Goal: Task Accomplishment & Management: Complete application form

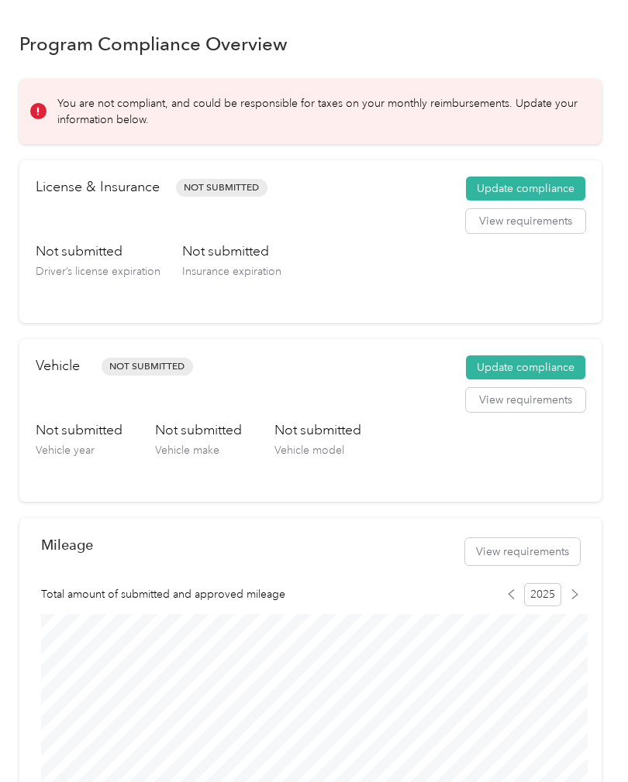
click at [559, 188] on button "Update compliance" at bounding box center [525, 189] width 119 height 25
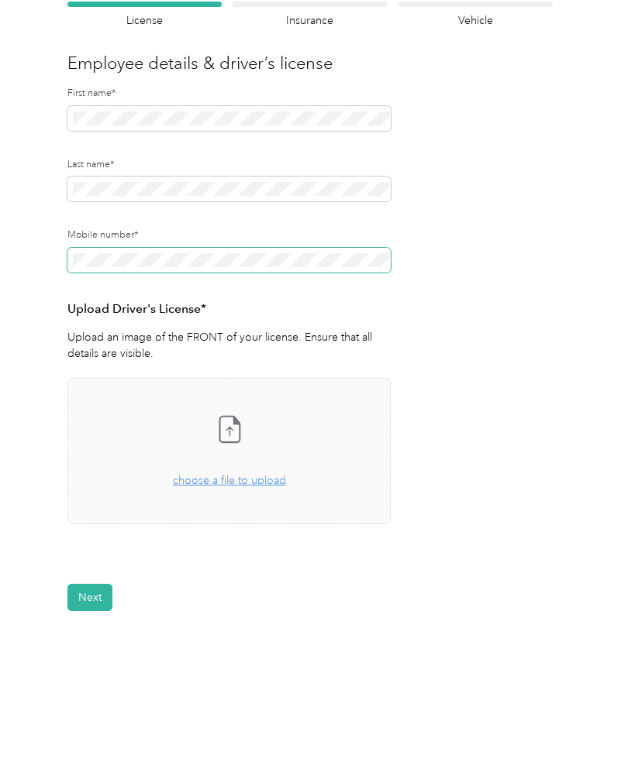
scroll to position [116, 0]
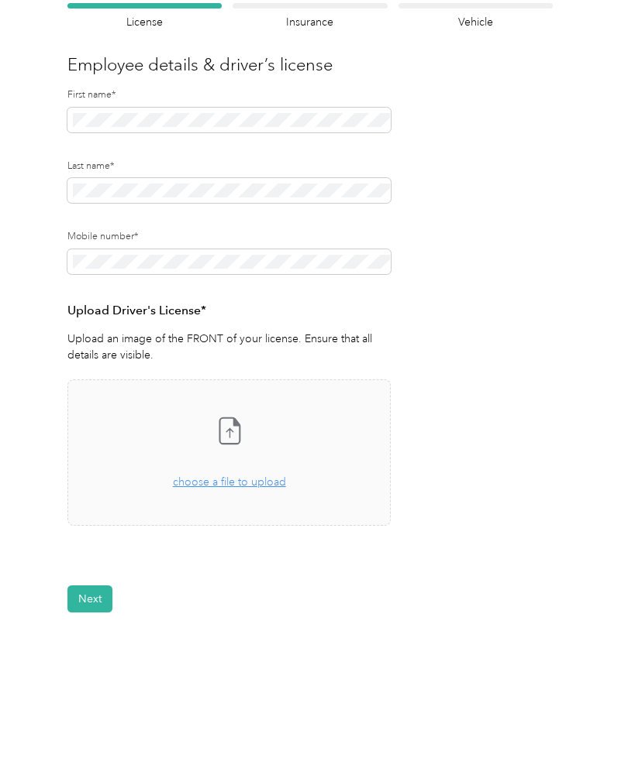
click at [239, 482] on span "choose a file to upload" at bounding box center [229, 482] width 113 height 13
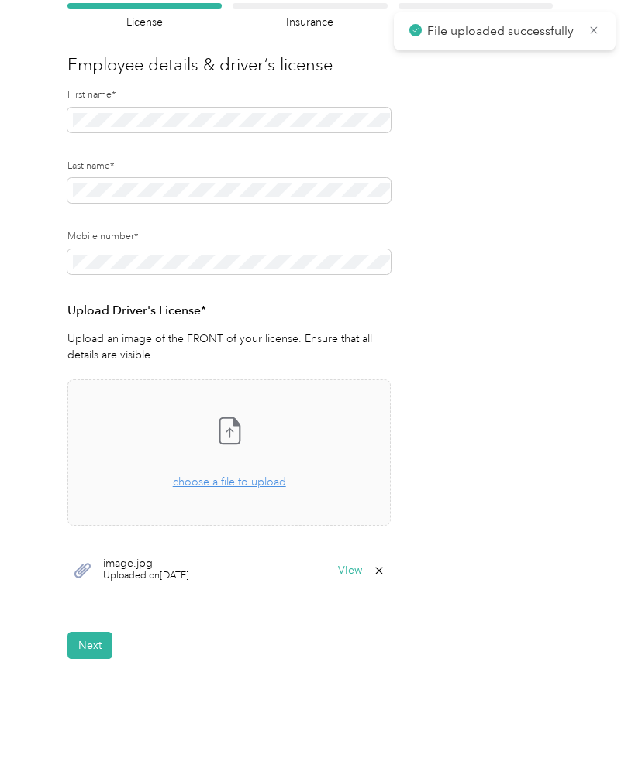
click at [92, 646] on button "Next" at bounding box center [89, 645] width 45 height 27
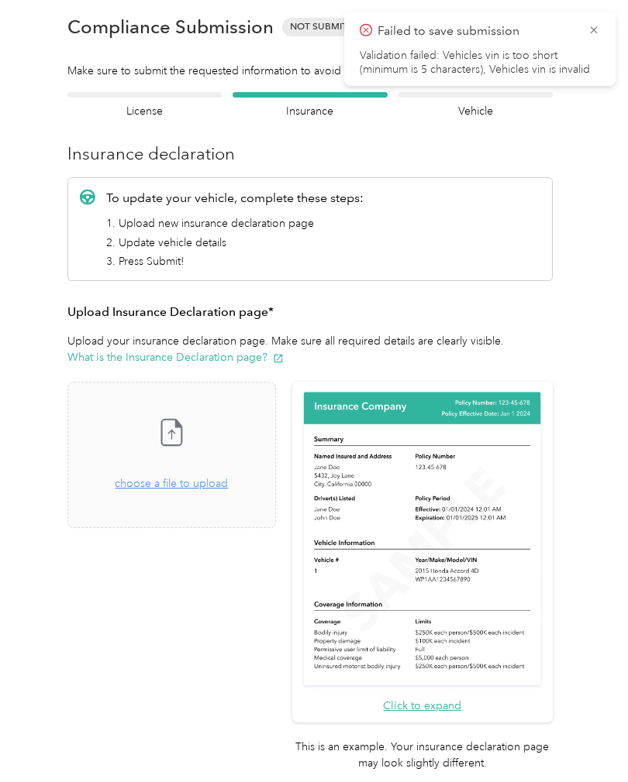
scroll to position [19, 0]
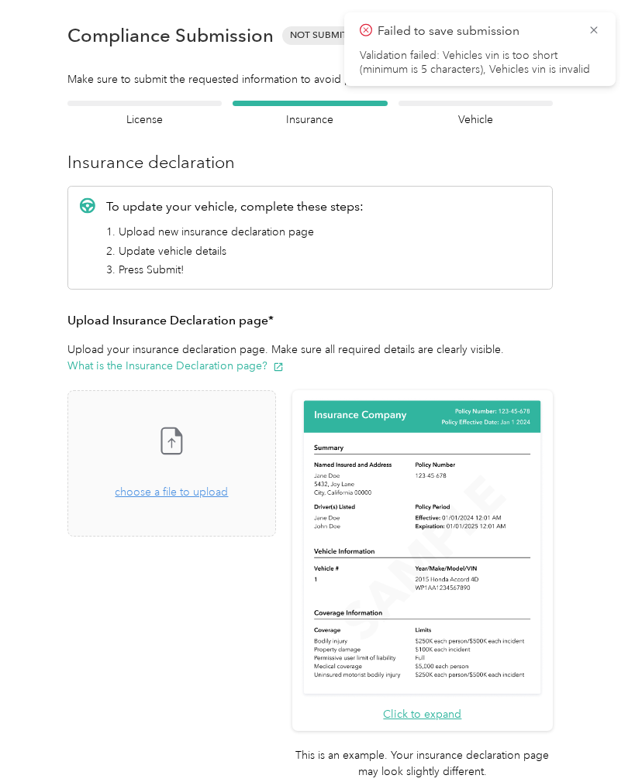
click at [599, 23] on icon at bounding box center [593, 30] width 12 height 14
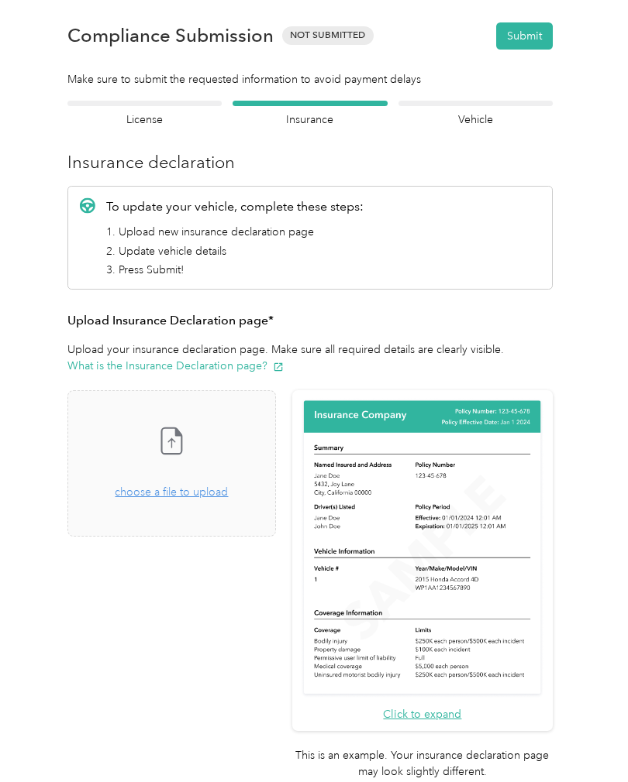
click at [151, 101] on div at bounding box center [144, 103] width 154 height 5
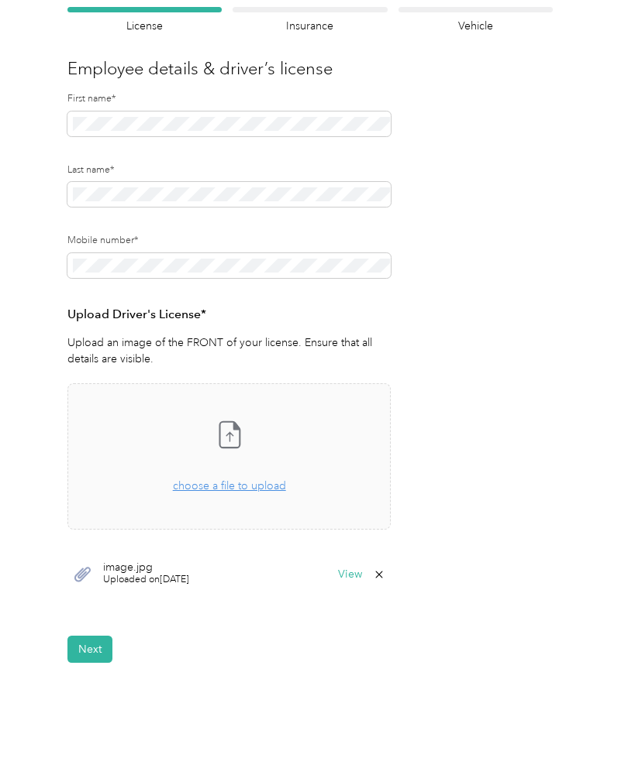
scroll to position [127, 0]
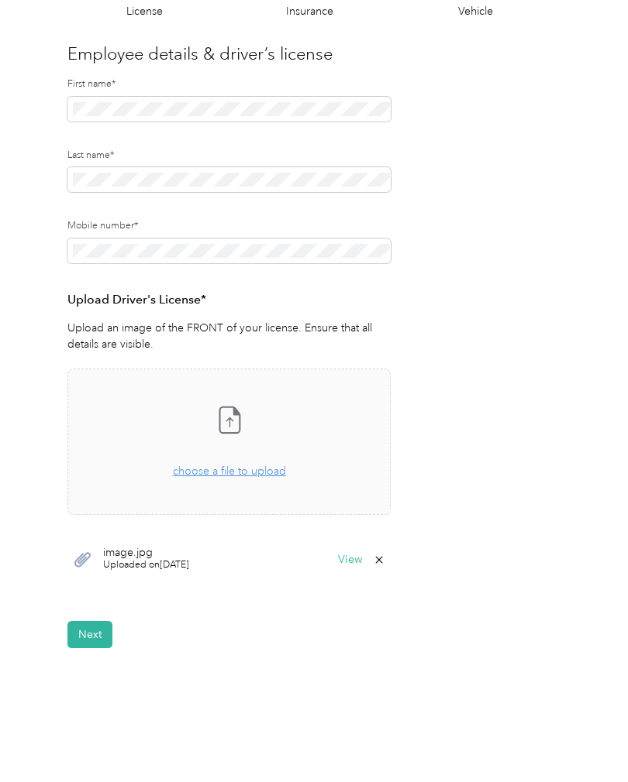
click at [349, 558] on button "View" at bounding box center [350, 560] width 24 height 11
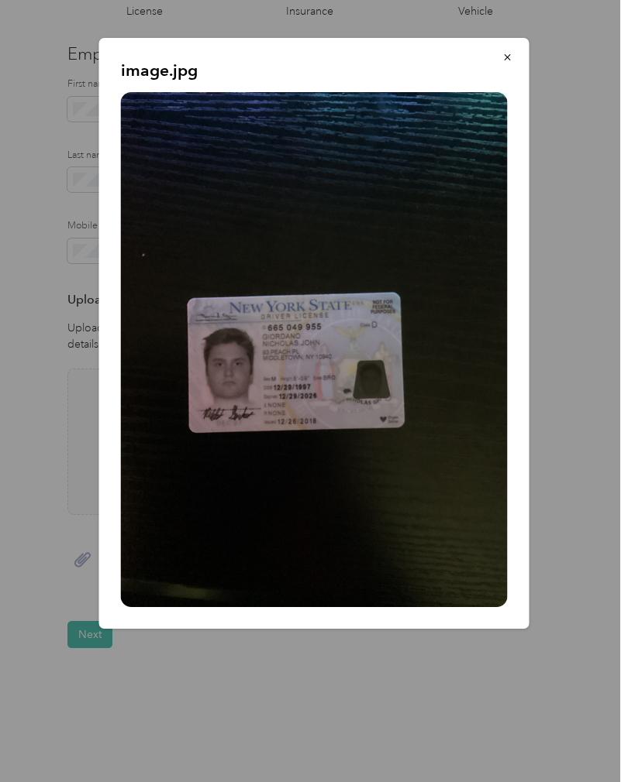
click at [607, 150] on div "image.jpg" at bounding box center [529, 336] width 430 height 596
click at [207, 701] on div at bounding box center [314, 391] width 628 height 782
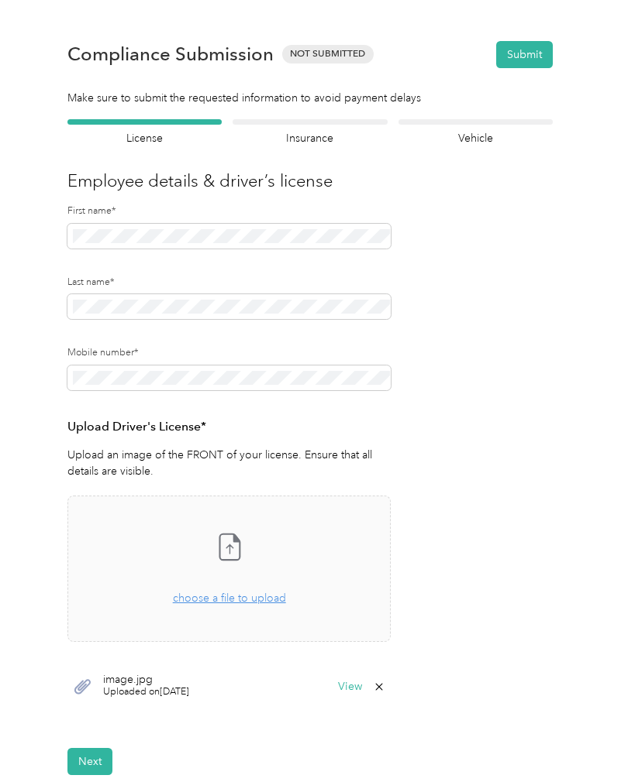
scroll to position [-1, 0]
click at [311, 130] on h4 "Insurance" at bounding box center [309, 138] width 154 height 16
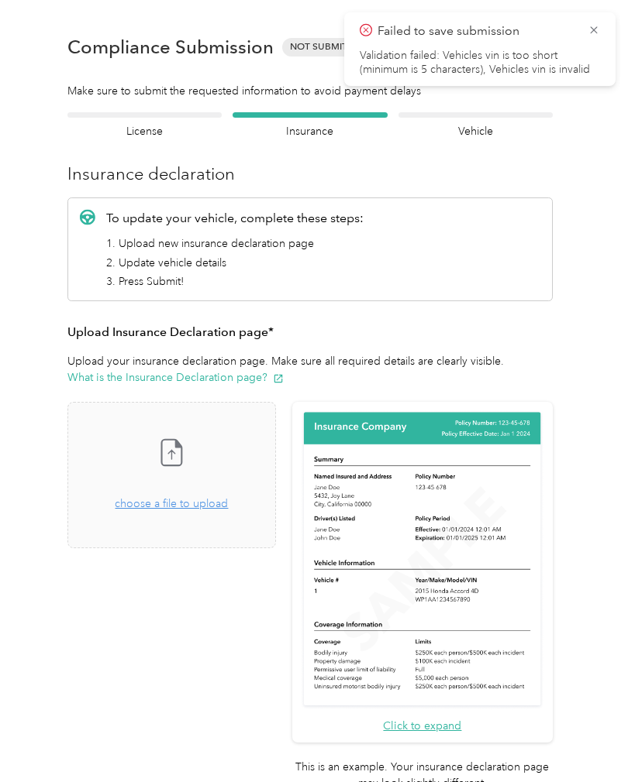
scroll to position [19, 0]
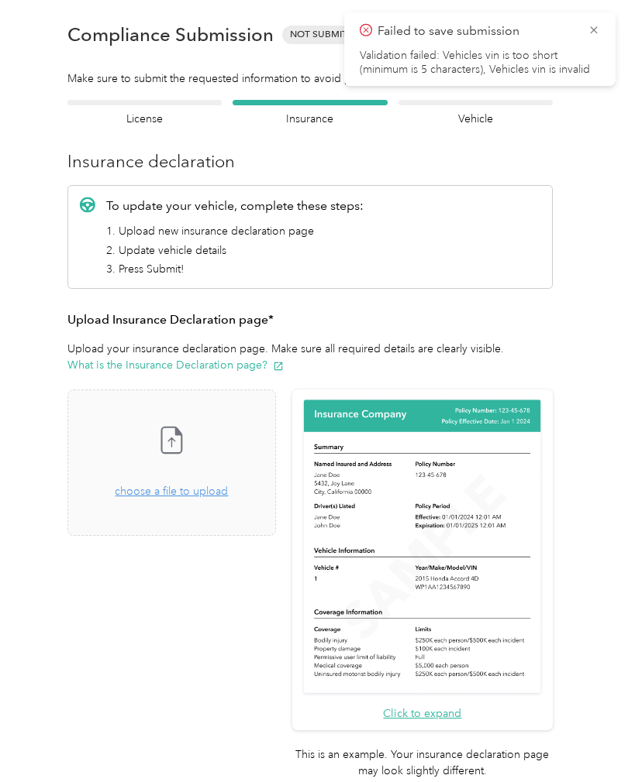
click at [593, 17] on div "Failed to save submission Validation failed: Vehicles vin is too short (minimum…" at bounding box center [479, 49] width 271 height 74
click at [595, 31] on icon at bounding box center [593, 30] width 12 height 14
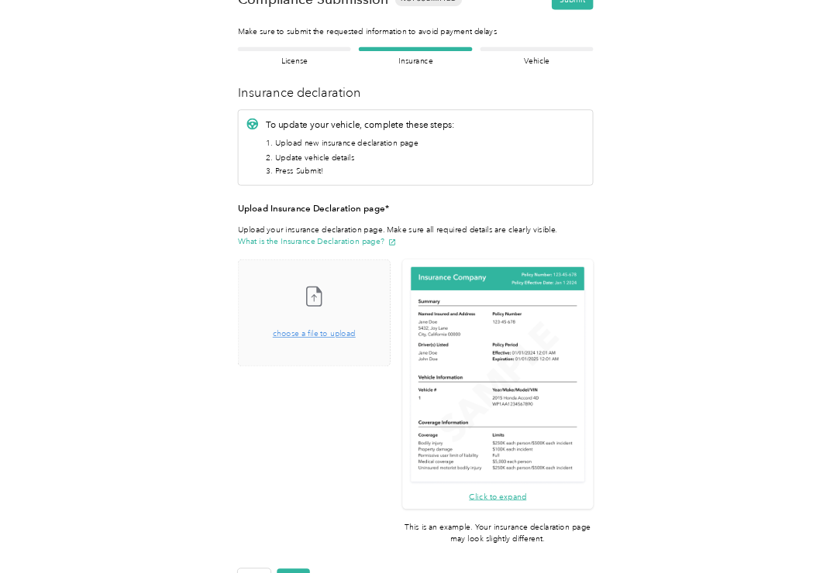
scroll to position [54, 0]
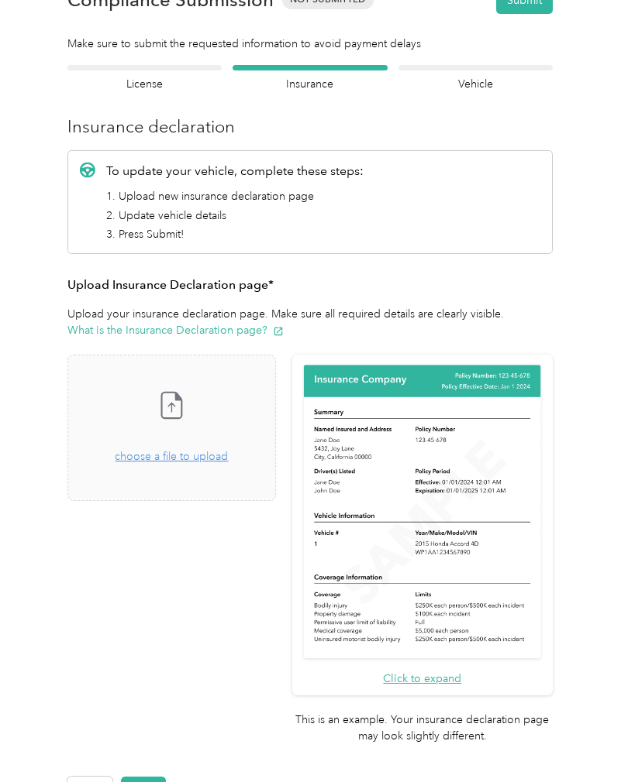
click at [189, 463] on div "Drag and drop your file here, or choose a file to upload" at bounding box center [171, 449] width 113 height 34
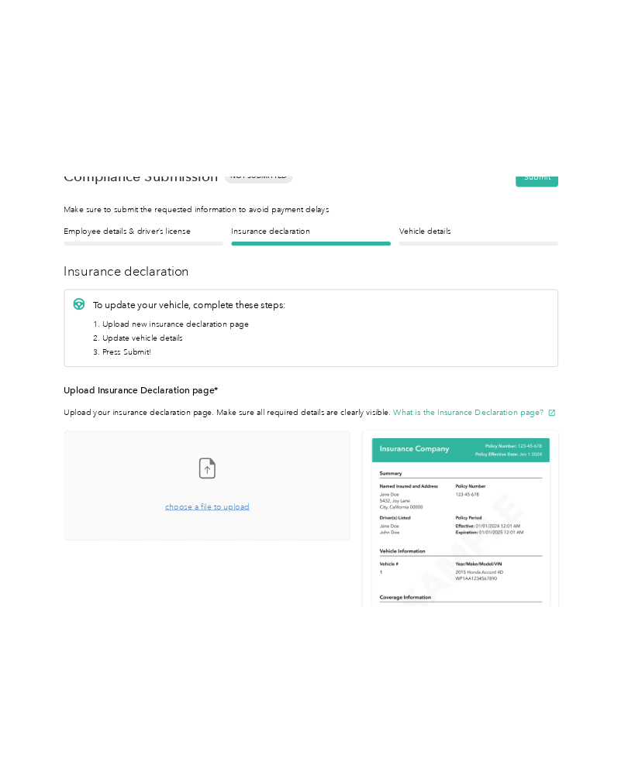
scroll to position [0, 0]
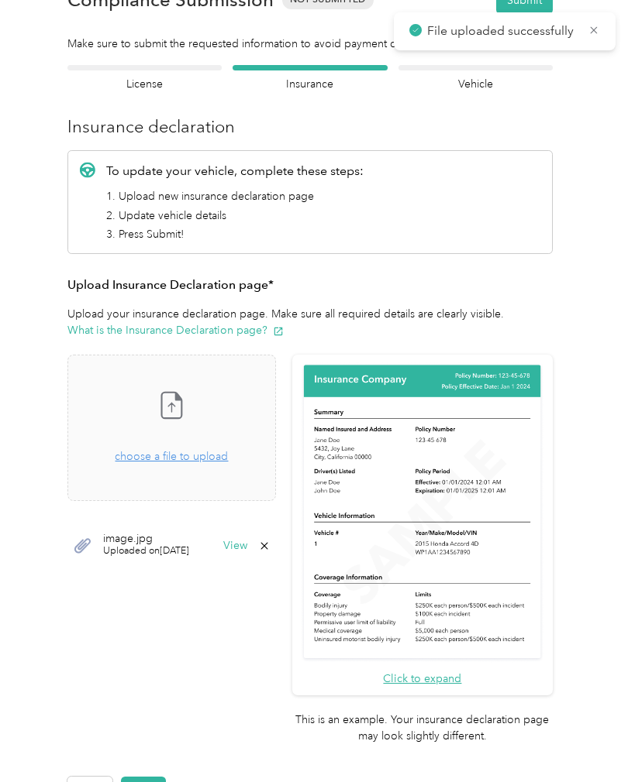
click at [144, 777] on button "Next" at bounding box center [143, 790] width 45 height 27
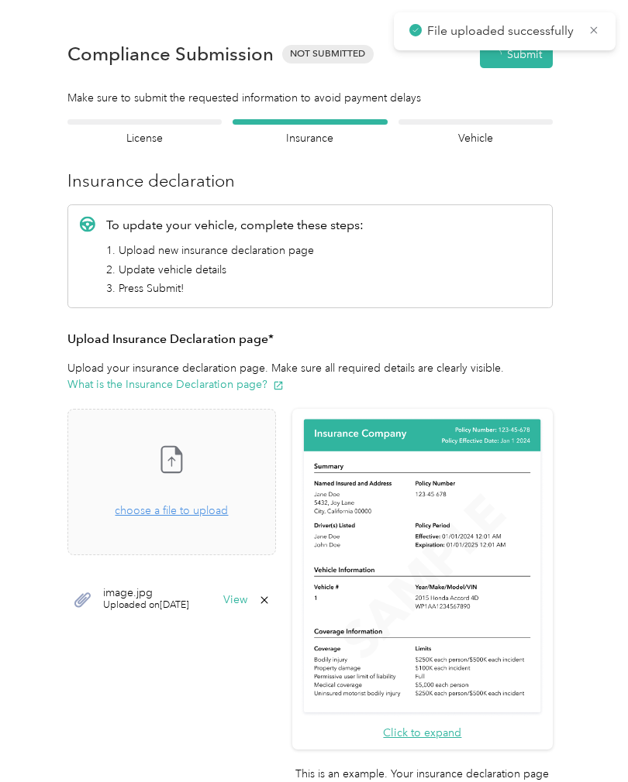
scroll to position [1, 0]
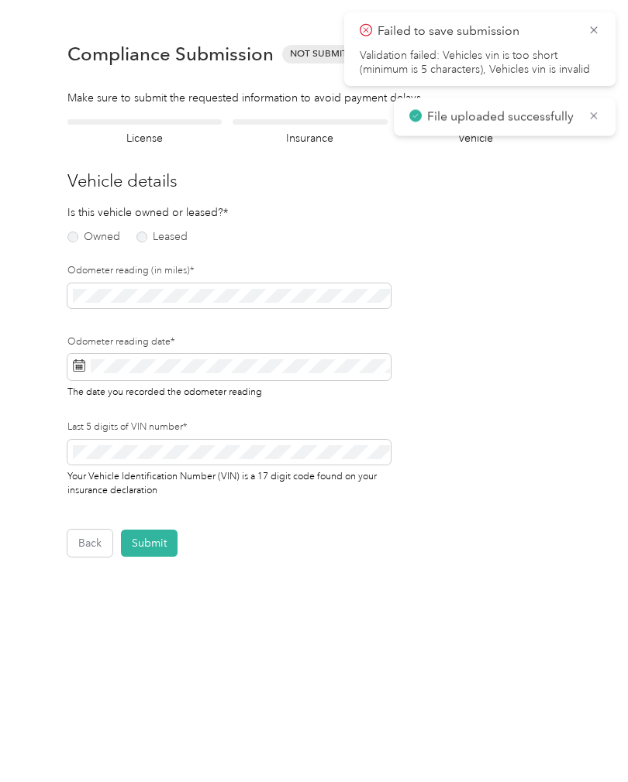
click at [592, 26] on icon at bounding box center [593, 30] width 12 height 14
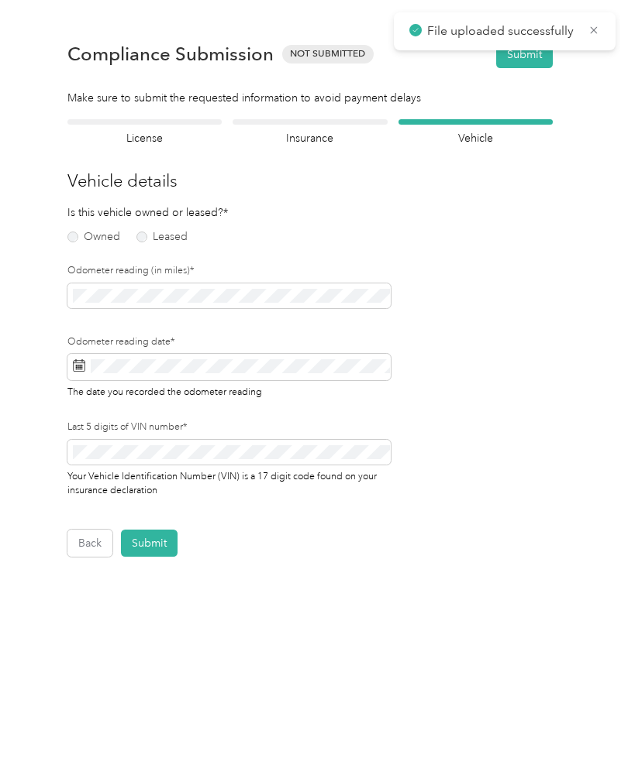
click at [346, 126] on div "Insurance declaration Insurance" at bounding box center [309, 132] width 154 height 27
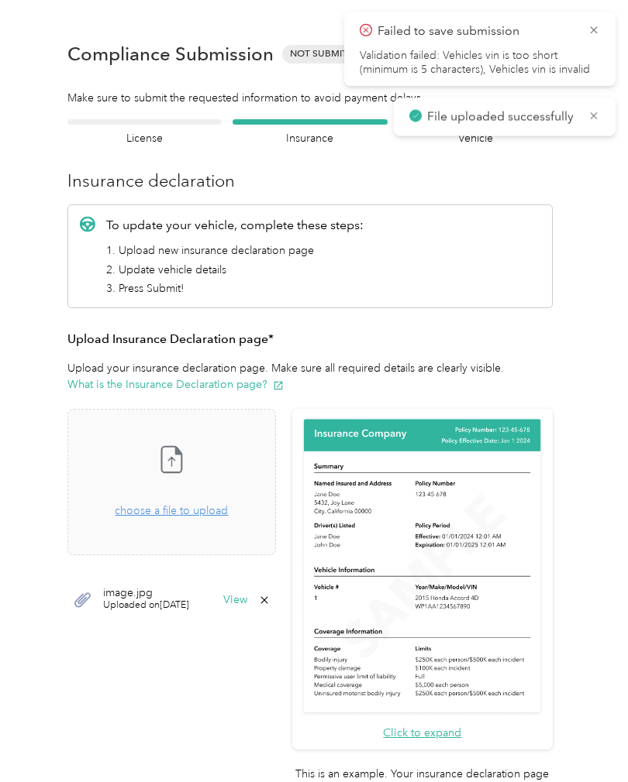
click at [593, 118] on icon at bounding box center [593, 115] width 12 height 14
click at [491, 130] on h4 "Vehicle" at bounding box center [475, 138] width 154 height 16
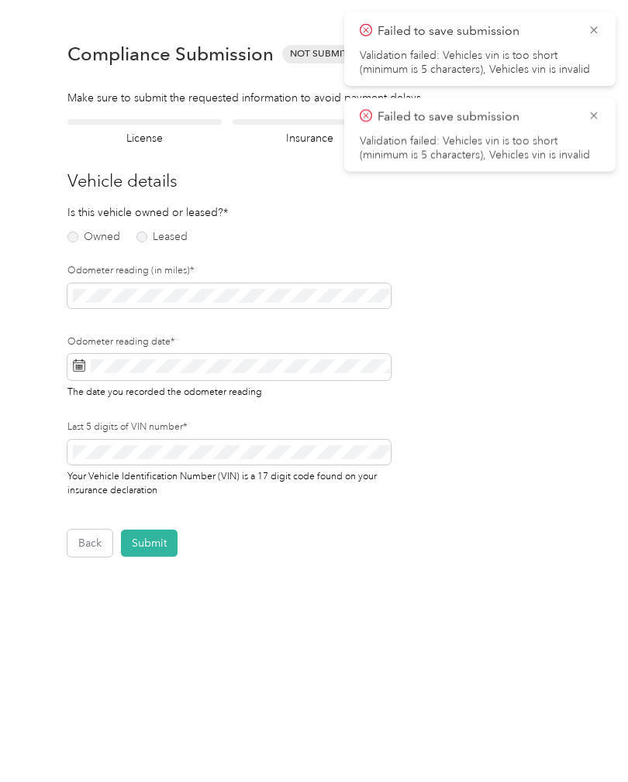
click at [84, 232] on label "Owned" at bounding box center [93, 237] width 53 height 11
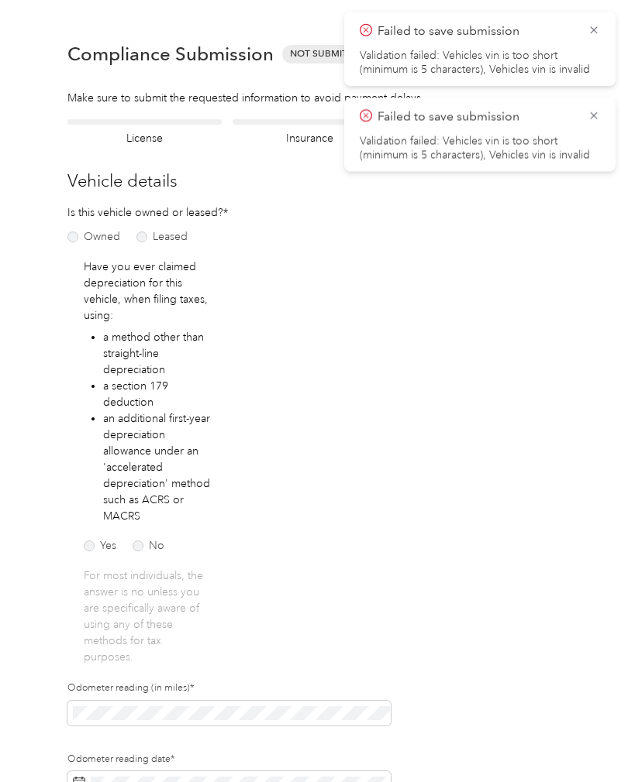
click at [156, 541] on label "No" at bounding box center [148, 546] width 32 height 11
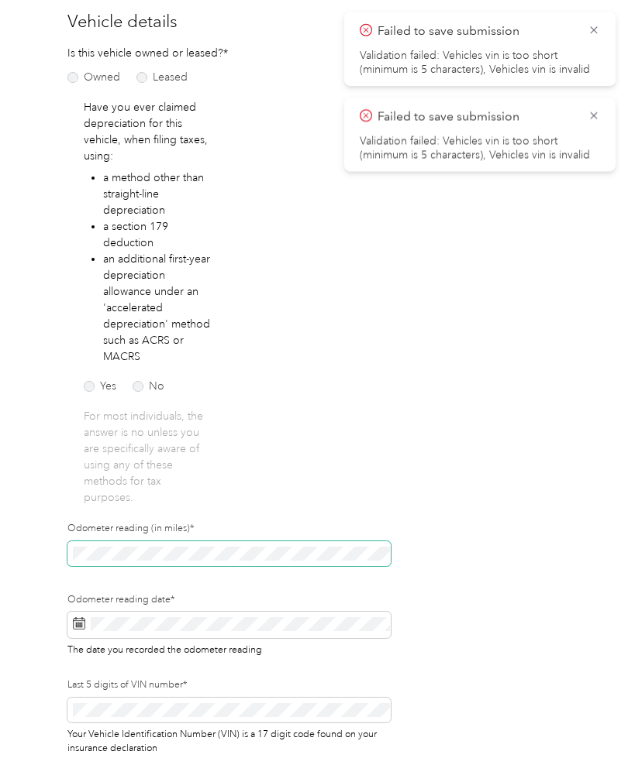
scroll to position [54, 0]
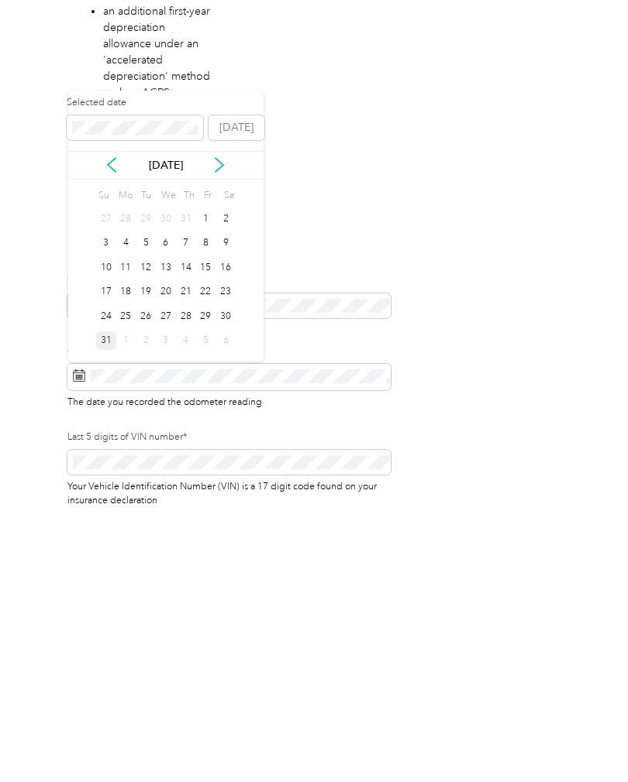
click at [246, 363] on button "[DATE]" at bounding box center [236, 375] width 56 height 25
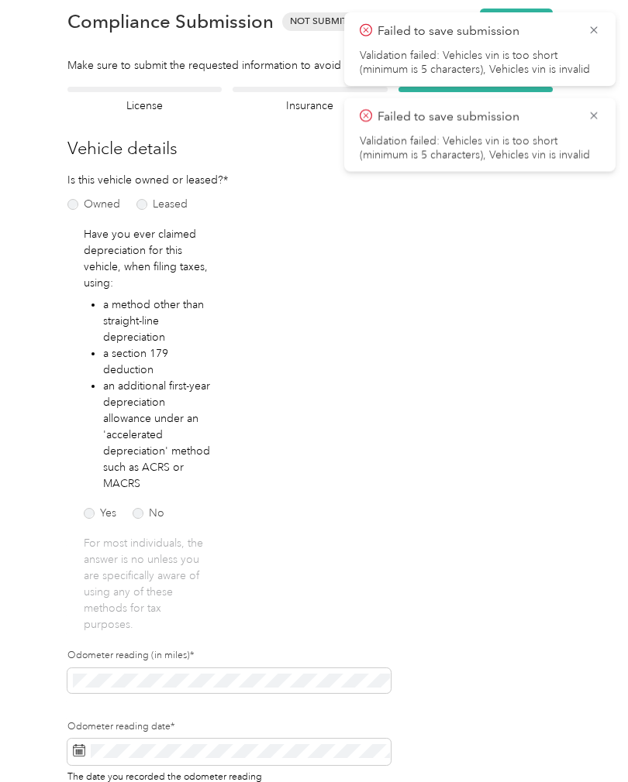
scroll to position [1, 0]
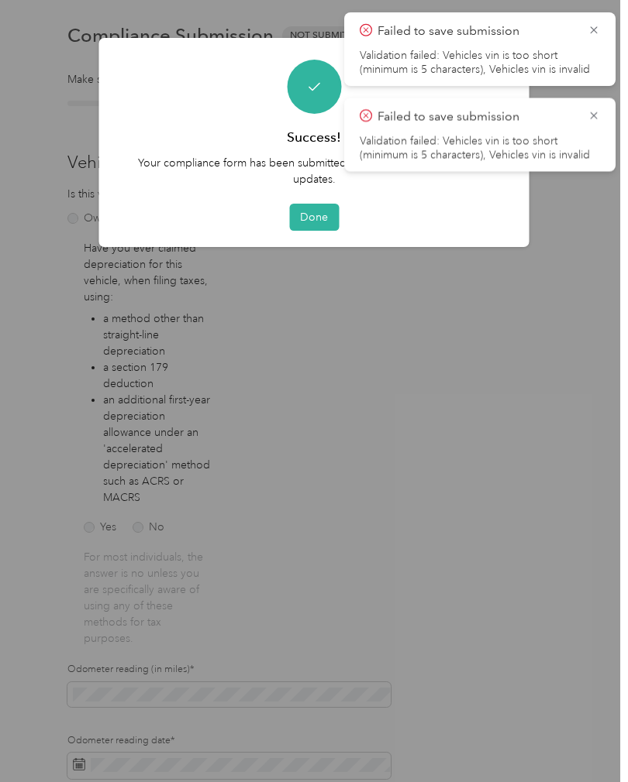
click at [599, 117] on icon at bounding box center [593, 115] width 12 height 14
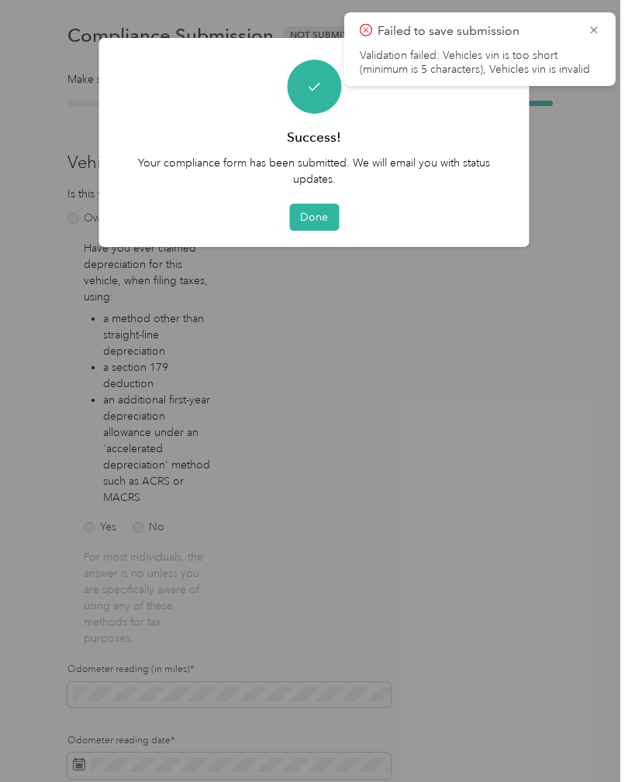
click at [590, 29] on icon at bounding box center [593, 30] width 12 height 14
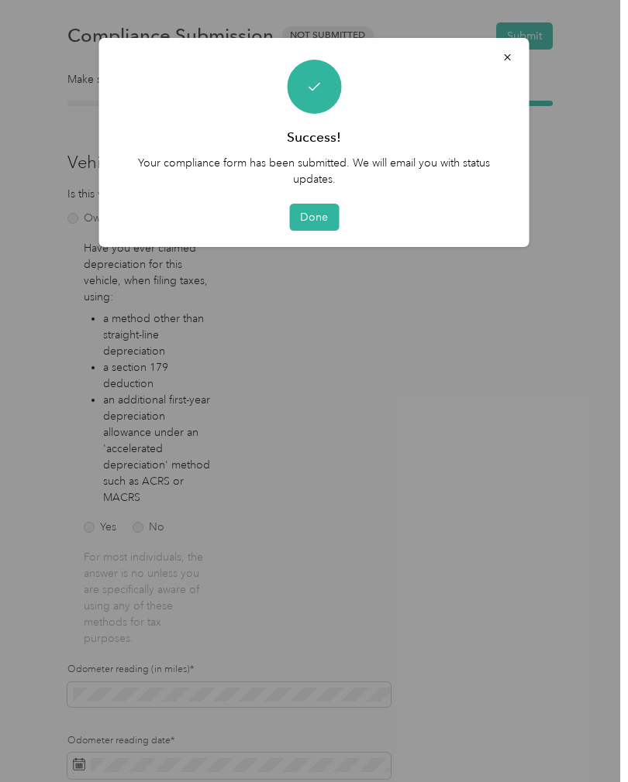
click at [311, 215] on button "Done" at bounding box center [314, 217] width 50 height 27
